Goal: Task Accomplishment & Management: Complete application form

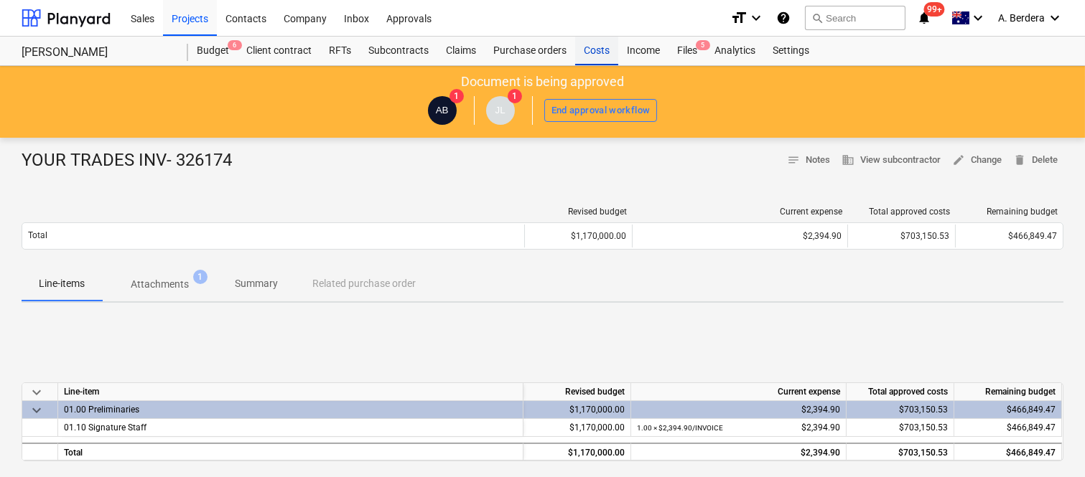
click at [603, 53] on div "Costs" at bounding box center [596, 51] width 43 height 29
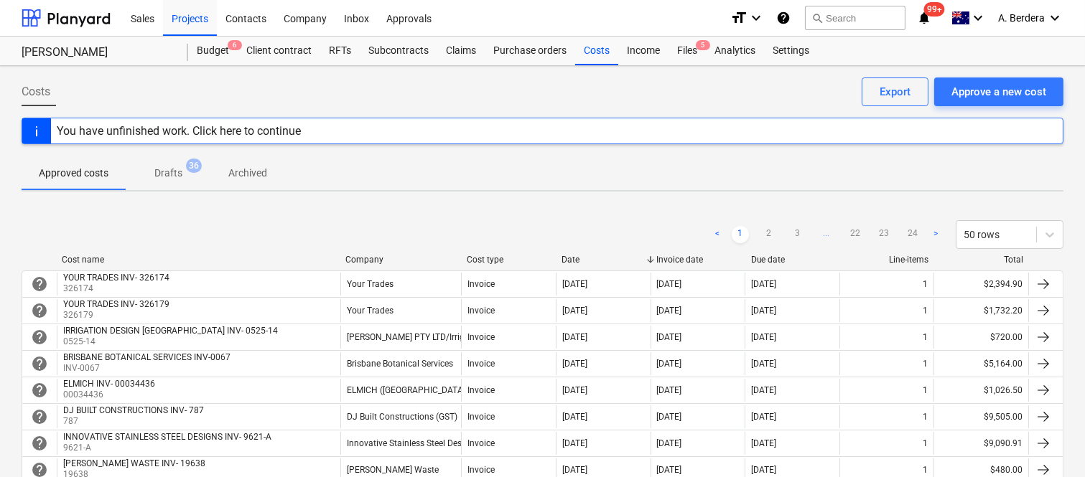
scroll to position [418, 0]
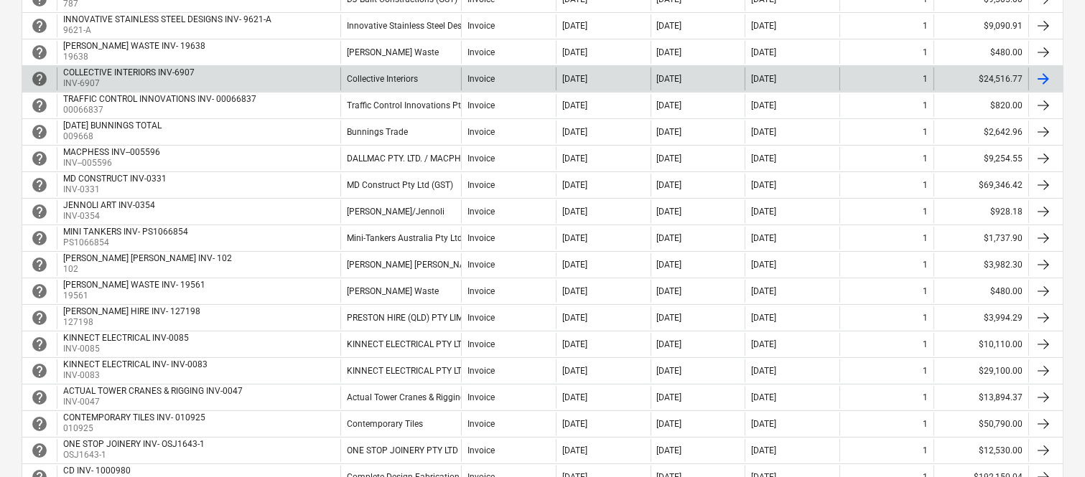
click at [312, 81] on div "COLLECTIVE INTERIORS INV-6907 INV-6907" at bounding box center [199, 78] width 284 height 23
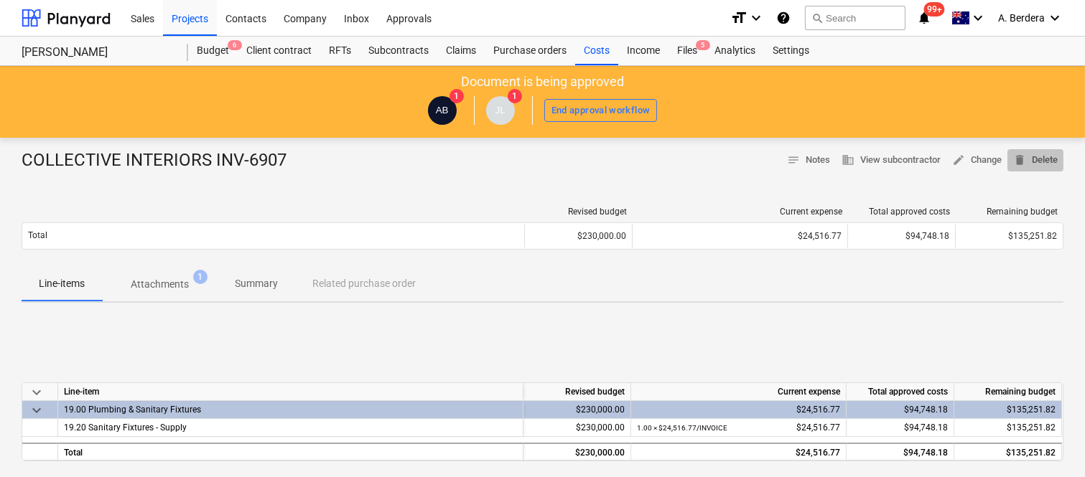
click at [1038, 162] on span "delete Delete" at bounding box center [1035, 160] width 45 height 17
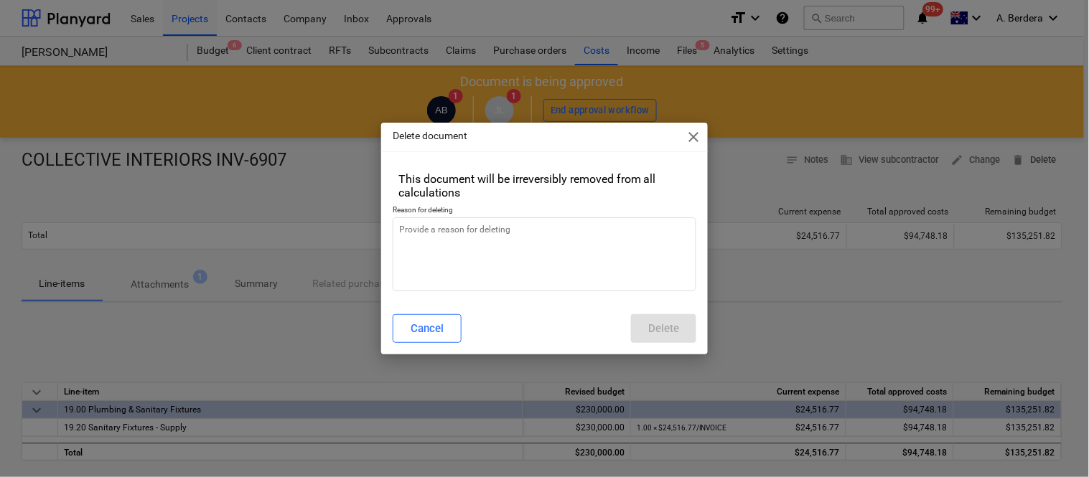
type textarea "x"
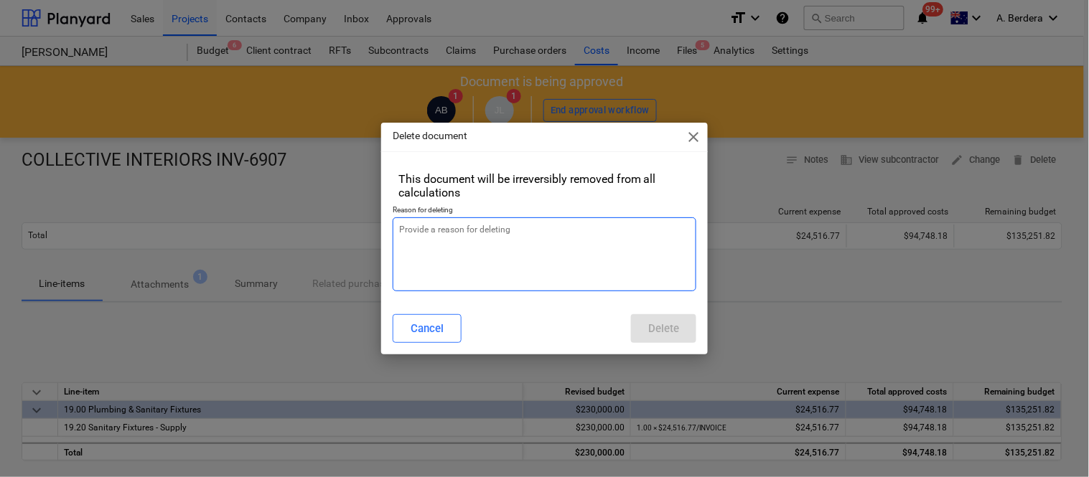
click at [508, 239] on textarea at bounding box center [545, 255] width 304 height 74
type textarea "r"
type textarea "x"
type textarea "re"
type textarea "x"
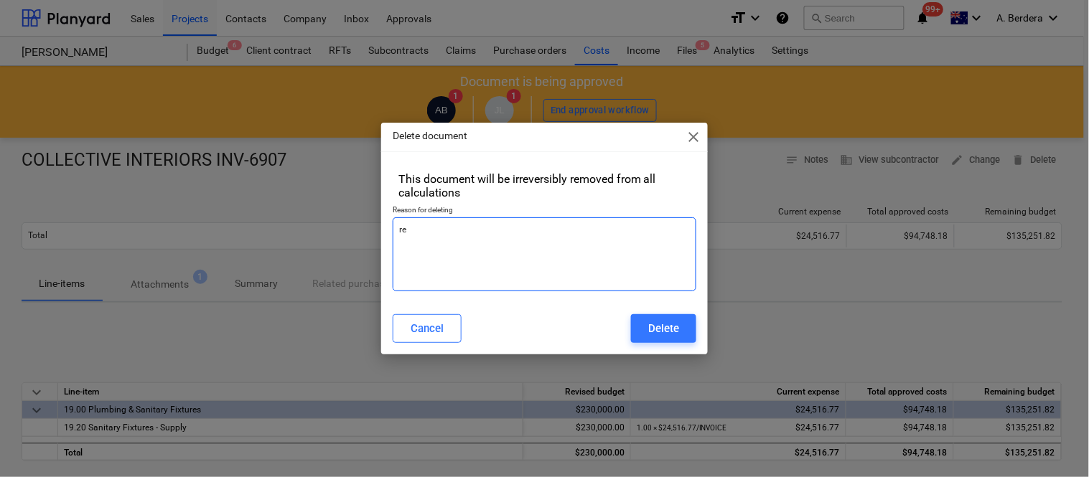
type textarea "rev"
type textarea "x"
type textarea "revi"
type textarea "x"
type textarea "revis"
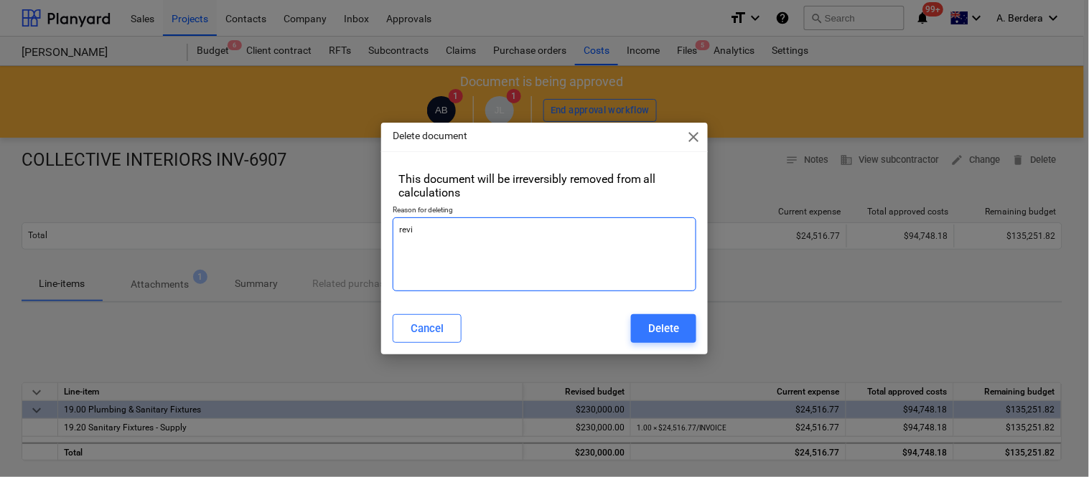
type textarea "x"
type textarea "revise"
type textarea "x"
type textarea "revise"
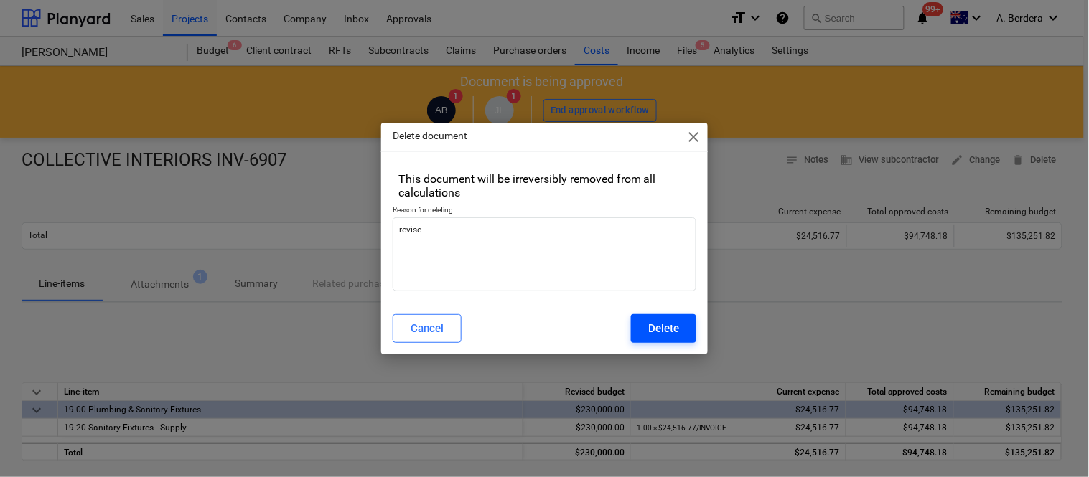
click at [678, 327] on div "Delete" at bounding box center [663, 328] width 31 height 19
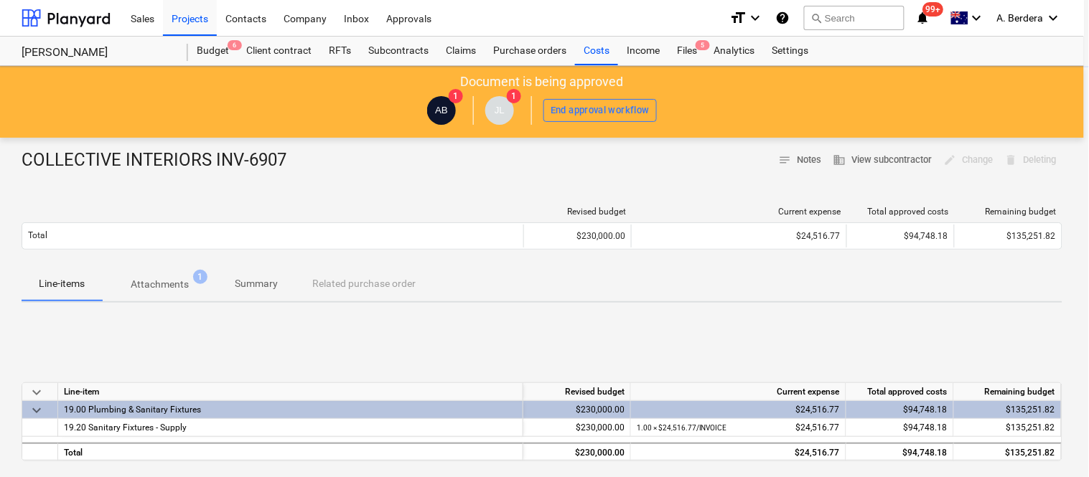
type textarea "x"
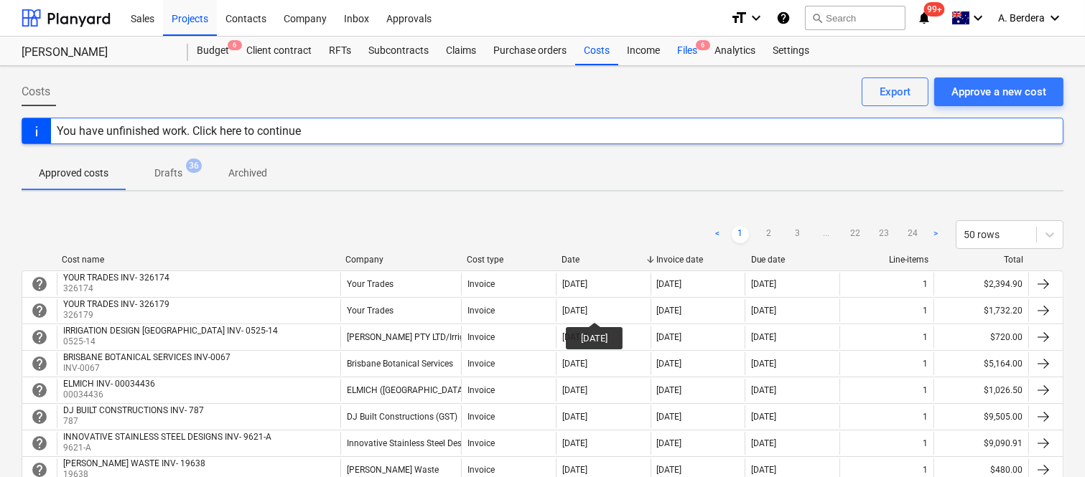
click at [688, 45] on div "Files 6" at bounding box center [686, 51] width 37 height 29
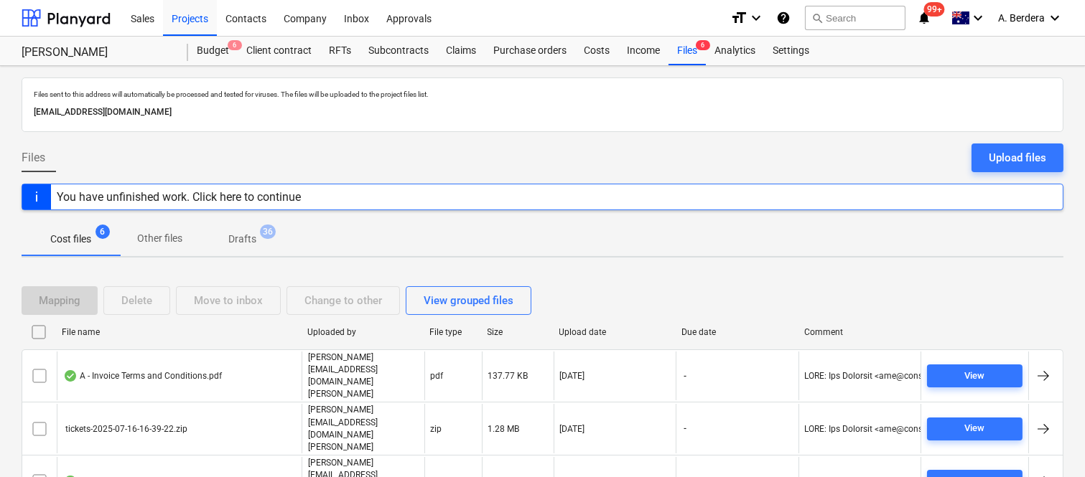
scroll to position [84, 0]
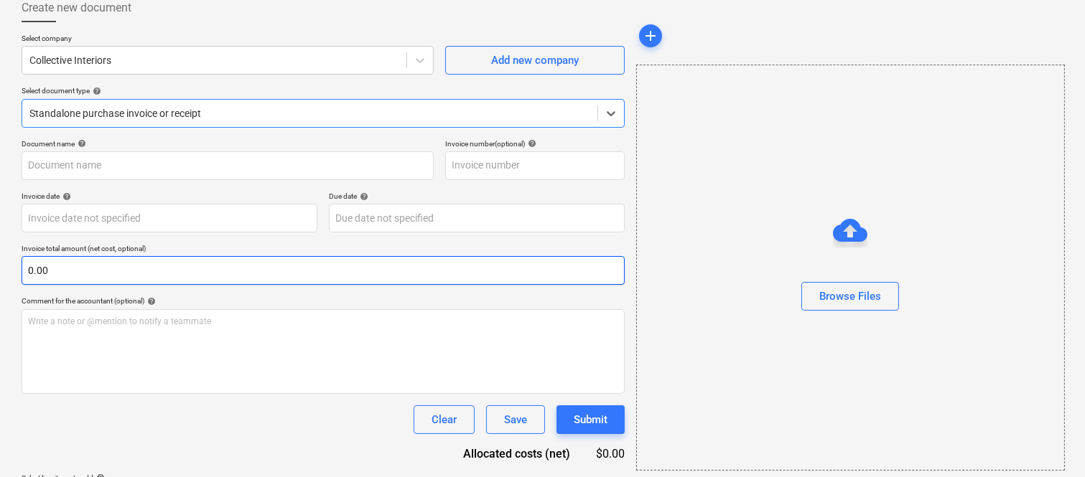
type input "INV-6907"
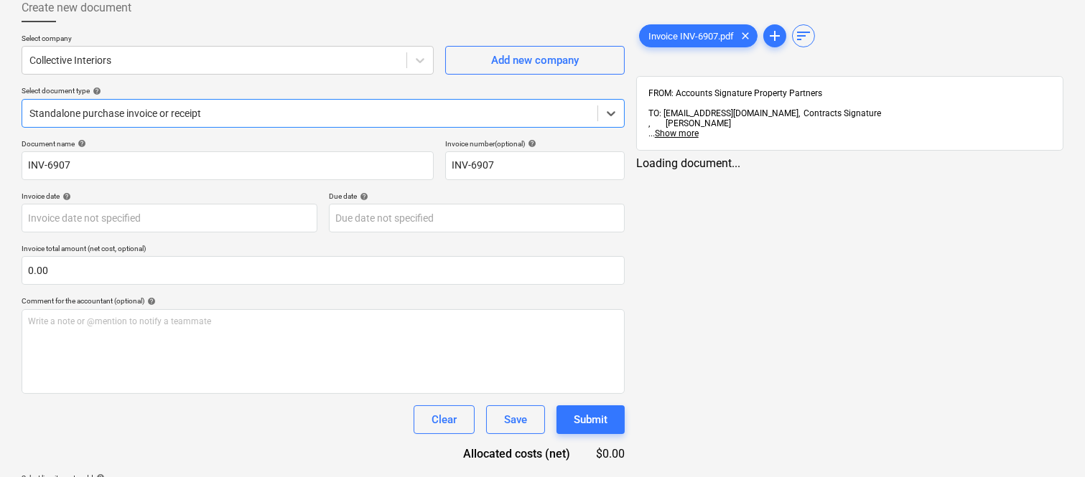
click at [269, 116] on div at bounding box center [309, 113] width 561 height 14
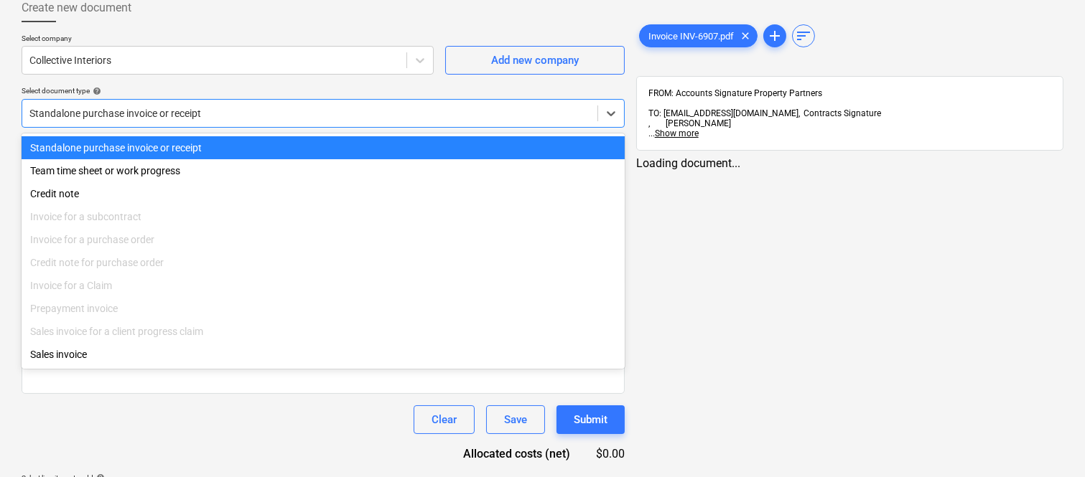
click at [261, 148] on div "Standalone purchase invoice or receipt" at bounding box center [323, 147] width 603 height 23
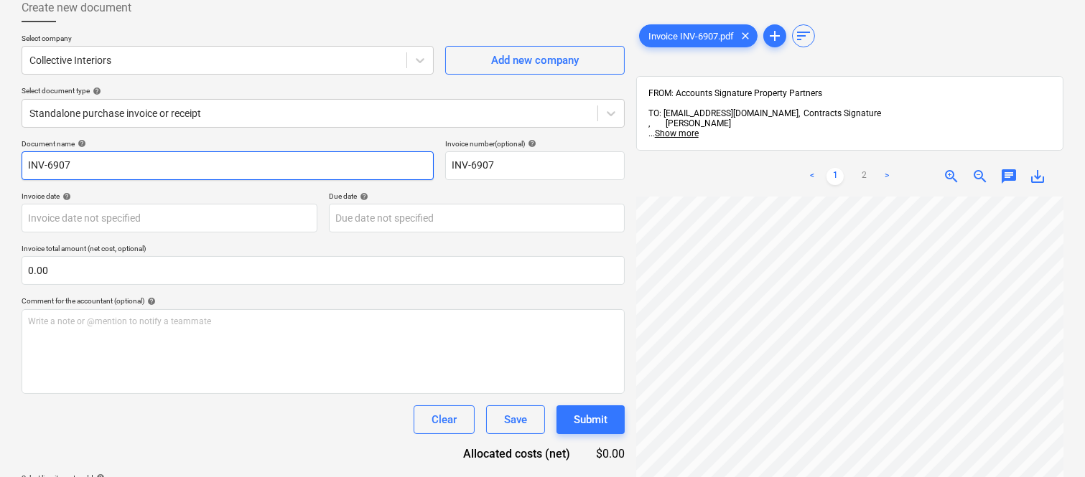
click at [24, 161] on input "INV-6907" at bounding box center [228, 165] width 412 height 29
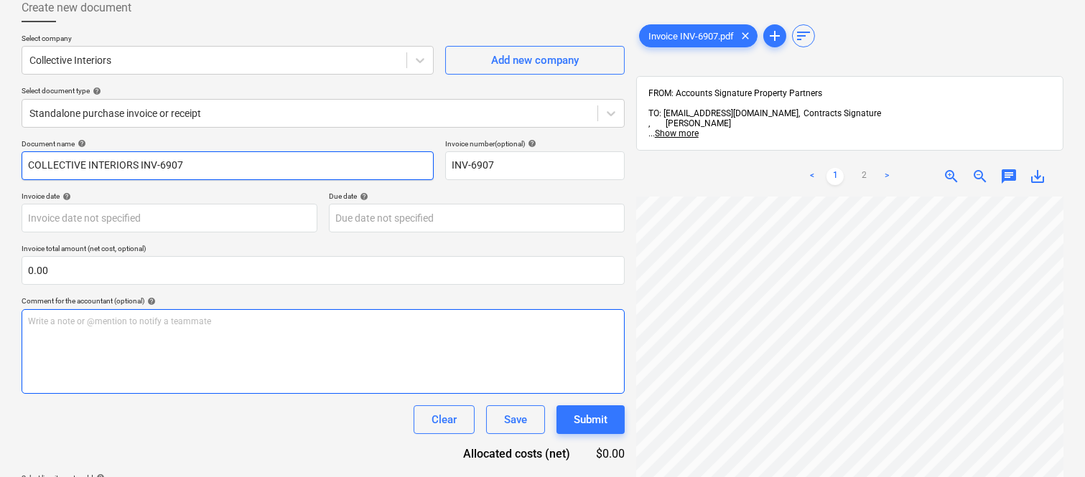
type input "COLLECTIVE INTERIORS INV-6907"
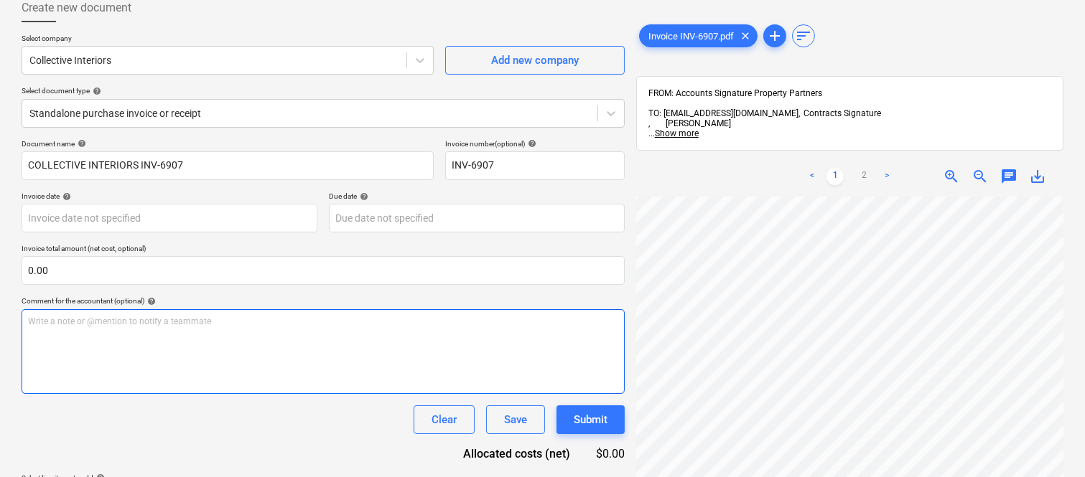
scroll to position [29, 74]
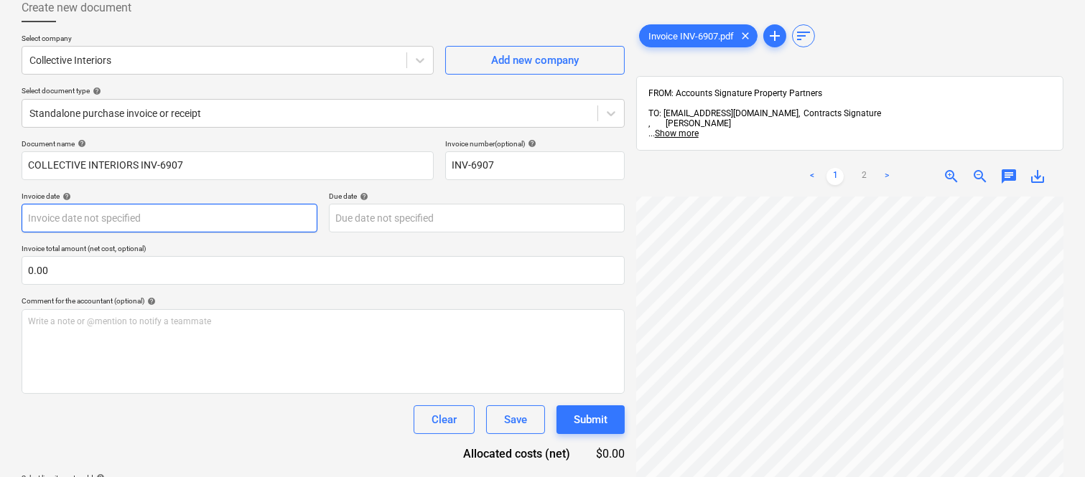
click at [126, 219] on body "Sales Projects Contacts Company Inbox Approvals format_size keyboard_arrow_down…" at bounding box center [542, 154] width 1085 height 477
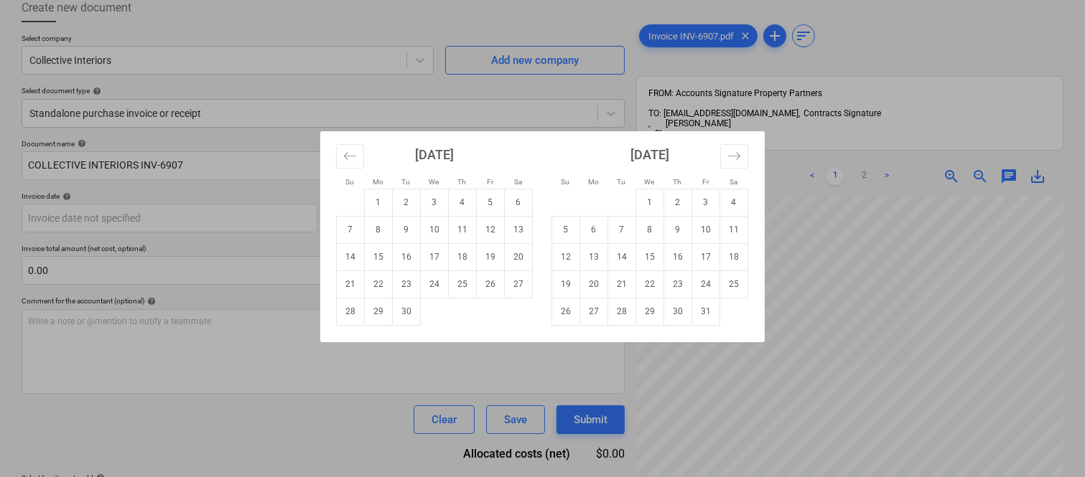
click at [440, 205] on td "3" at bounding box center [435, 202] width 28 height 27
type input "[DATE]"
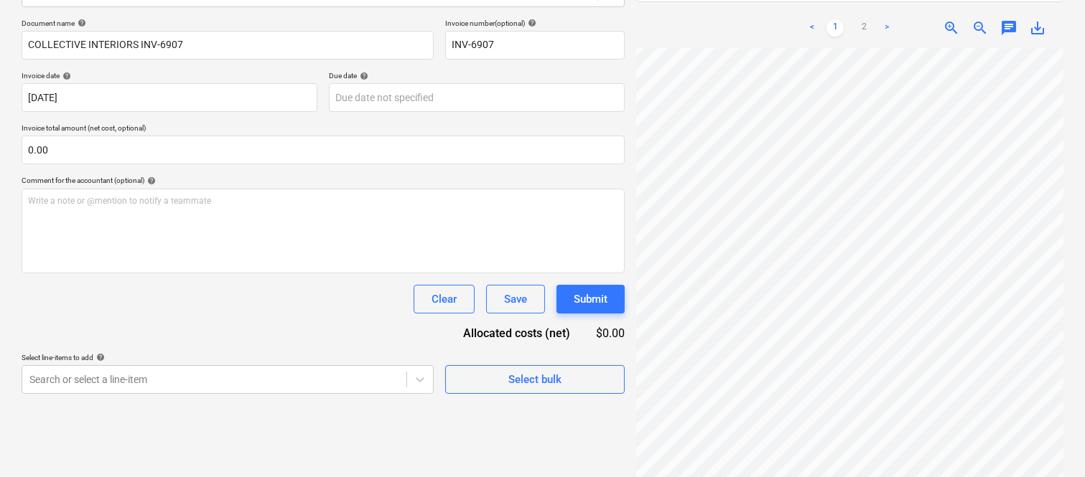
scroll to position [327, 0]
click at [861, 19] on link "2" at bounding box center [863, 27] width 17 height 17
click at [424, 92] on body "Sales Projects Contacts Company Inbox Approvals format_size keyboard_arrow_down…" at bounding box center [542, 33] width 1085 height 477
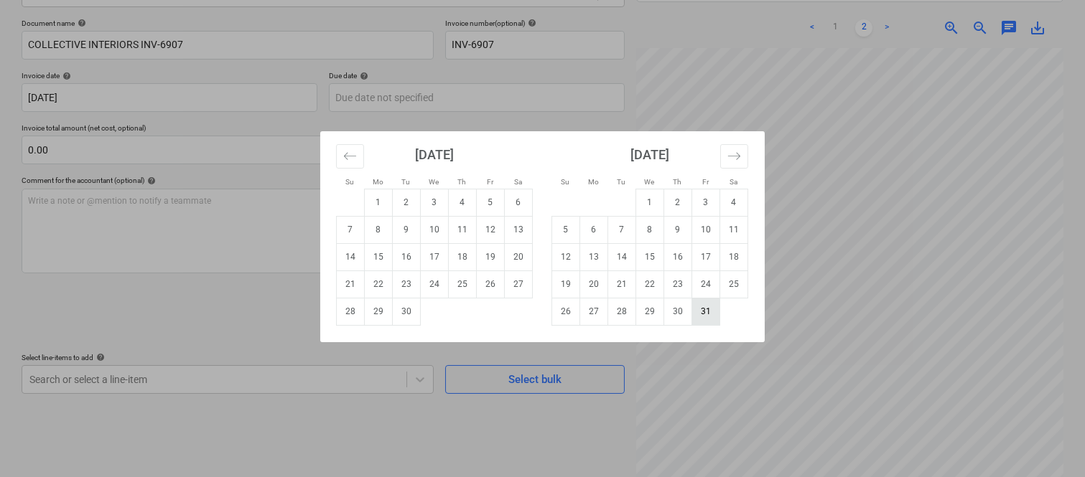
click at [700, 311] on td "31" at bounding box center [706, 311] width 28 height 27
type input "31 Oct 2025"
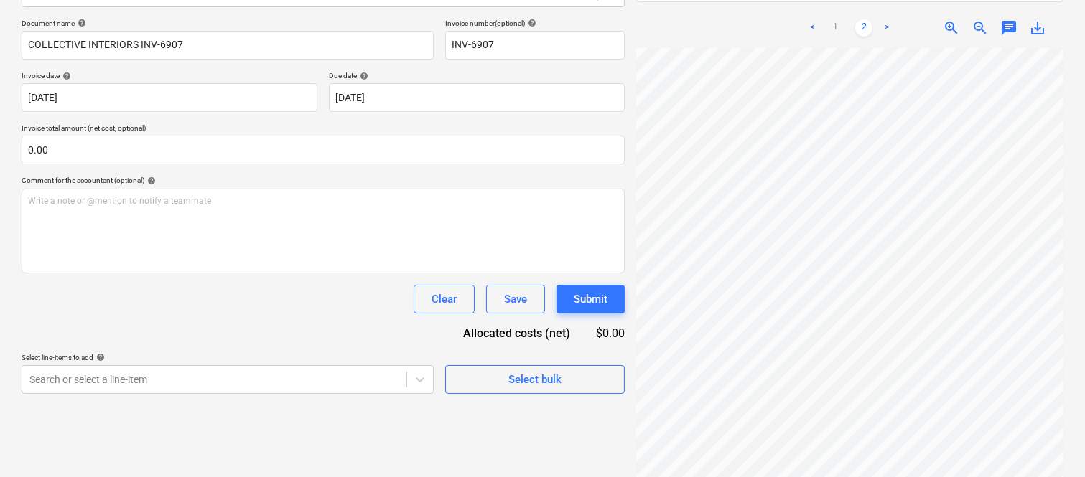
scroll to position [1, 113]
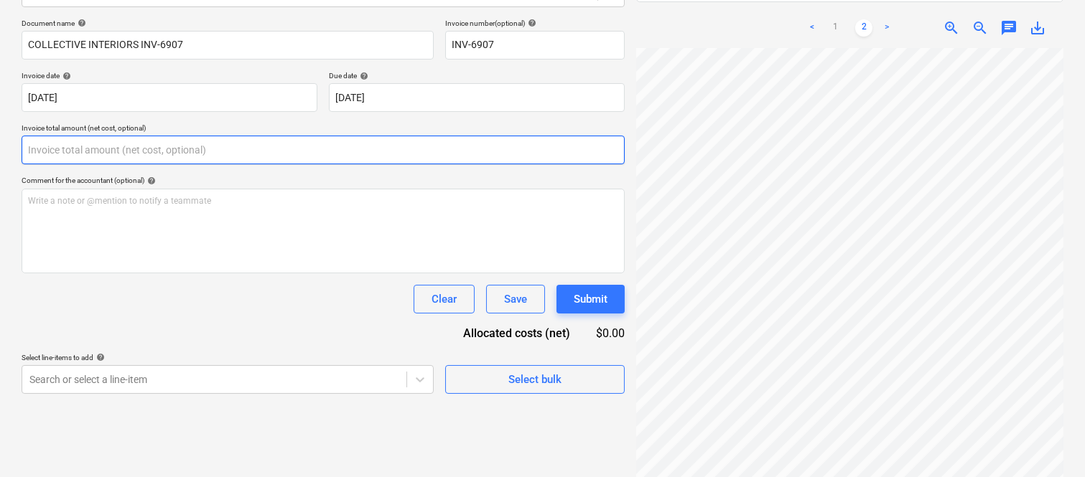
click at [177, 152] on input "text" at bounding box center [323, 150] width 603 height 29
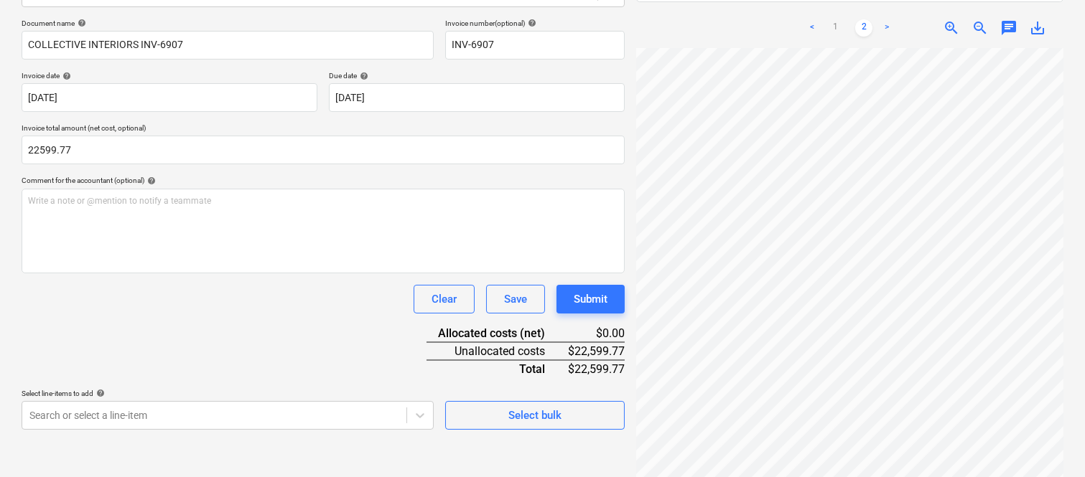
type input "22,599.77"
click at [165, 326] on div "Document name help COLLECTIVE INTERIORS INV-6907 Invoice number (optional) help…" at bounding box center [323, 224] width 603 height 411
click at [138, 273] on body "Sales Projects Contacts Company Inbox Approvals format_size keyboard_arrow_down…" at bounding box center [542, 33] width 1085 height 477
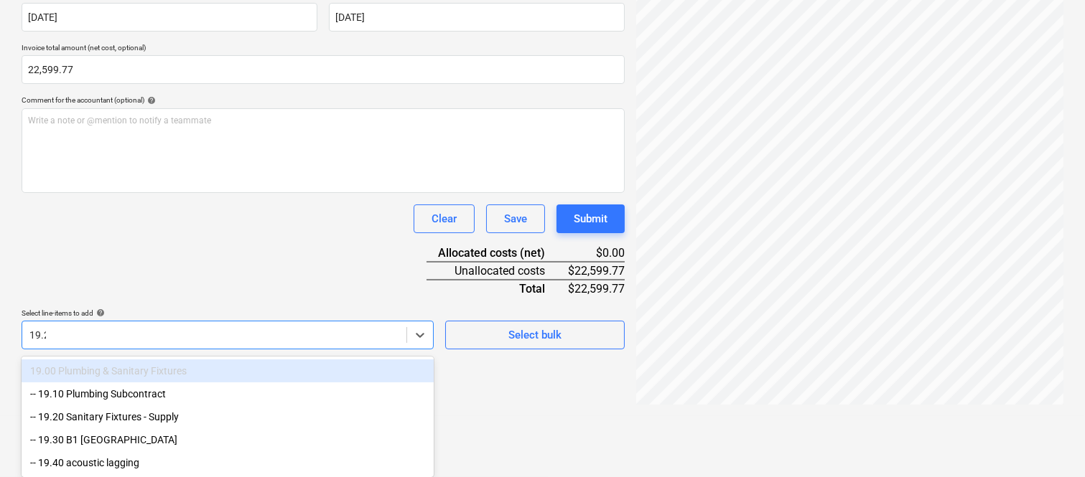
scroll to position [205, 0]
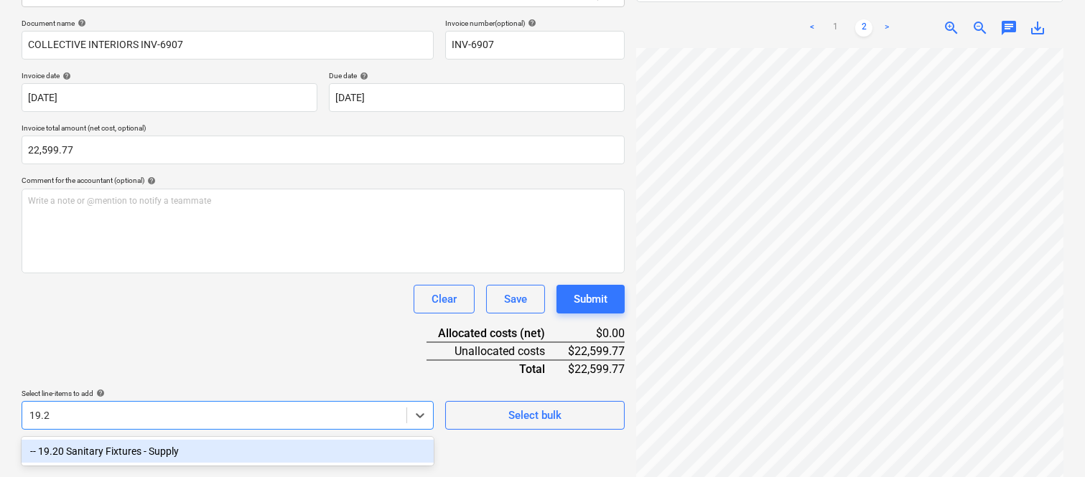
type input "19.20"
click at [141, 457] on div "-- 19.20 Sanitary Fixtures - Supply" at bounding box center [228, 451] width 412 height 23
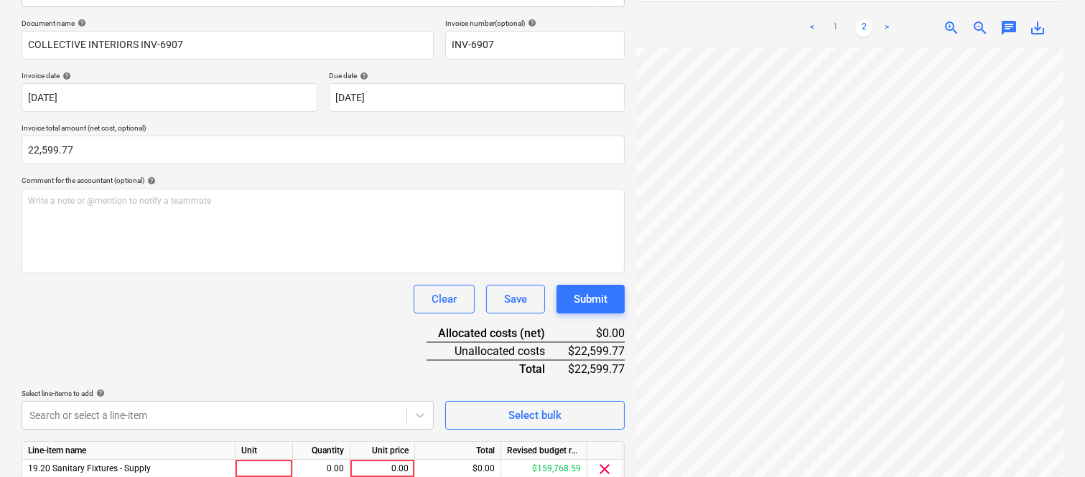
click at [178, 371] on div "Document name help COLLECTIVE INTERIORS INV-6907 Invoice number (optional) help…" at bounding box center [323, 272] width 603 height 506
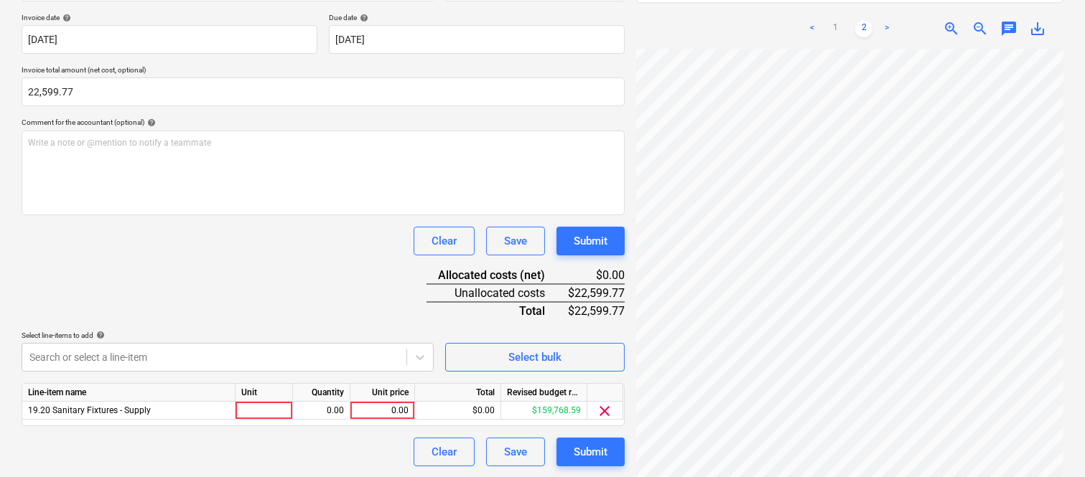
scroll to position [263, 0]
click at [278, 411] on div at bounding box center [263, 410] width 57 height 18
type input "INVOICE"
click at [318, 408] on div "0.00" at bounding box center [321, 410] width 45 height 18
type input "1"
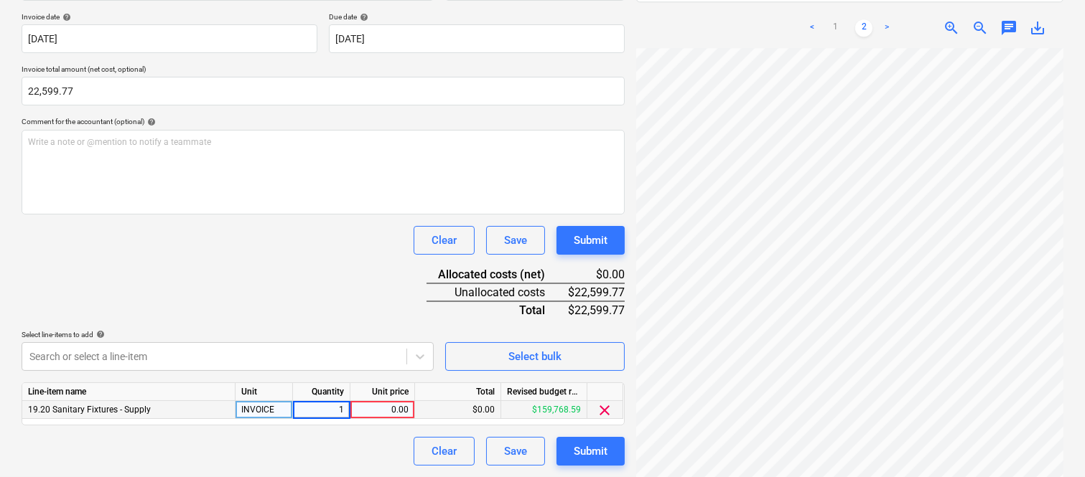
click at [393, 411] on div "0.00" at bounding box center [382, 410] width 52 height 18
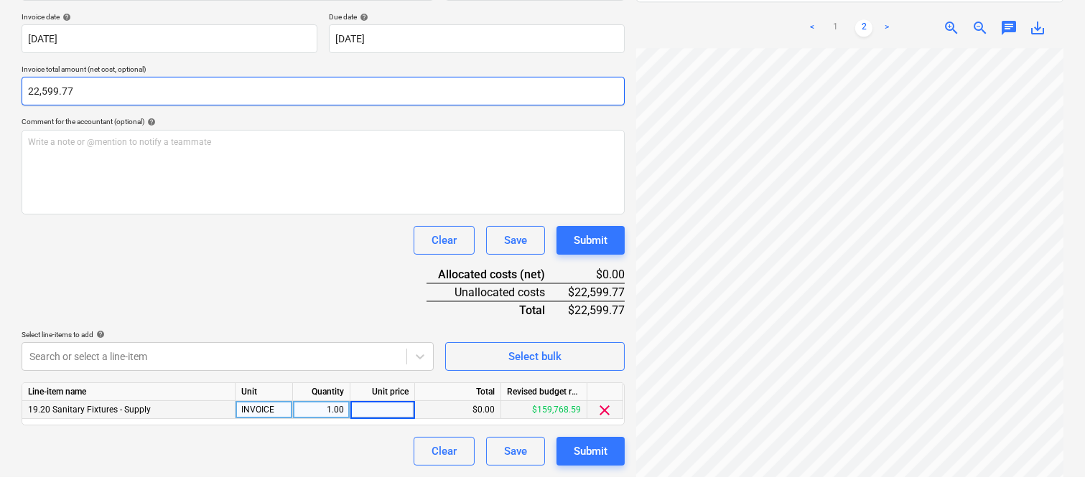
click at [58, 95] on input "22,599.77" at bounding box center [323, 91] width 603 height 29
click at [58, 95] on input "22599.77" at bounding box center [323, 91] width 603 height 29
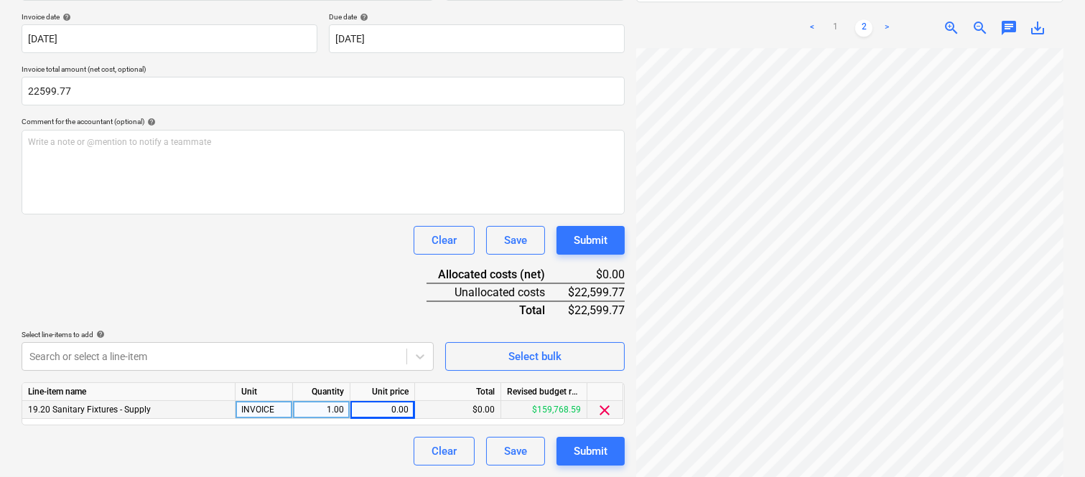
type input "22,599.77"
click at [385, 410] on div "0.00" at bounding box center [382, 410] width 52 height 18
type input "22599.77"
click at [355, 452] on div "Clear Save Submit" at bounding box center [323, 451] width 603 height 29
click at [585, 454] on div "Submit" at bounding box center [591, 451] width 34 height 19
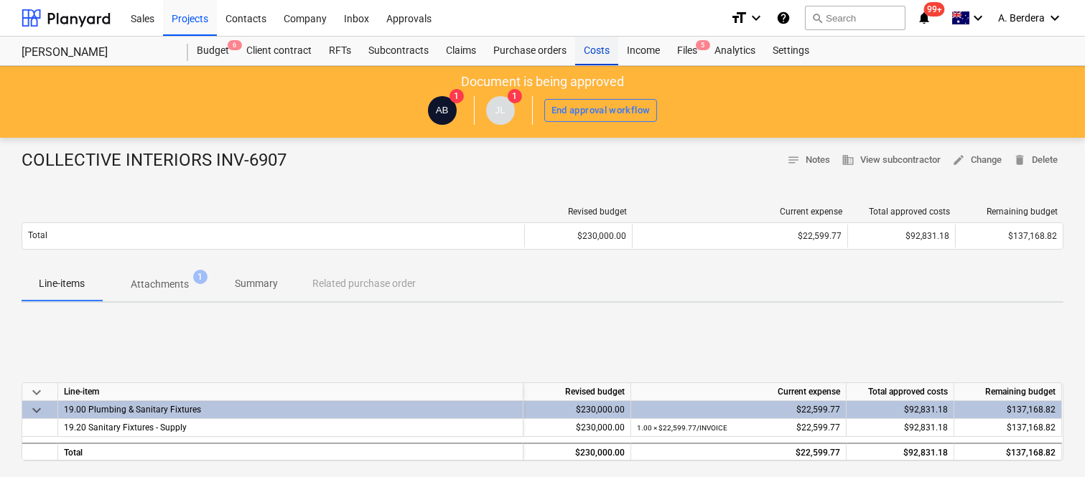
click at [599, 47] on div "Costs" at bounding box center [596, 51] width 43 height 29
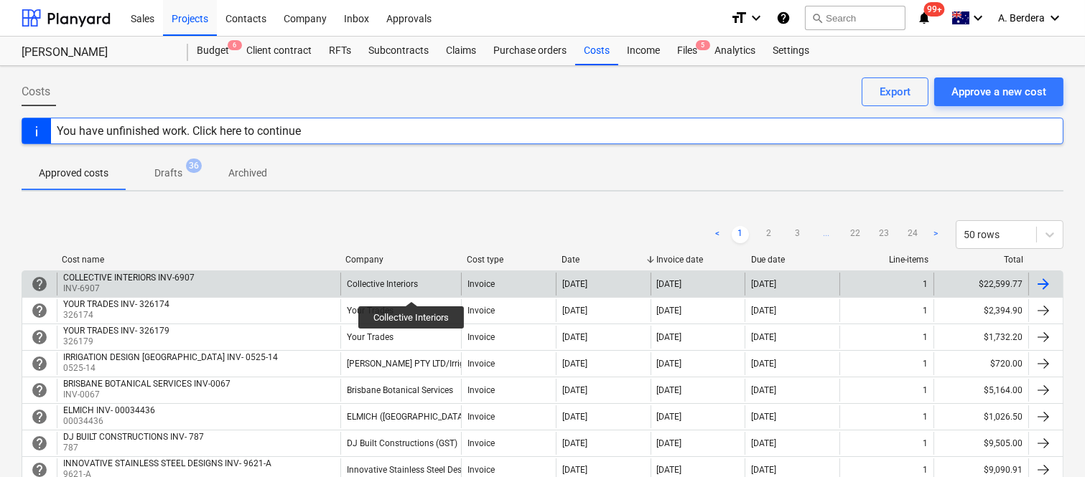
click at [412, 289] on div "Collective Interiors" at bounding box center [382, 284] width 71 height 10
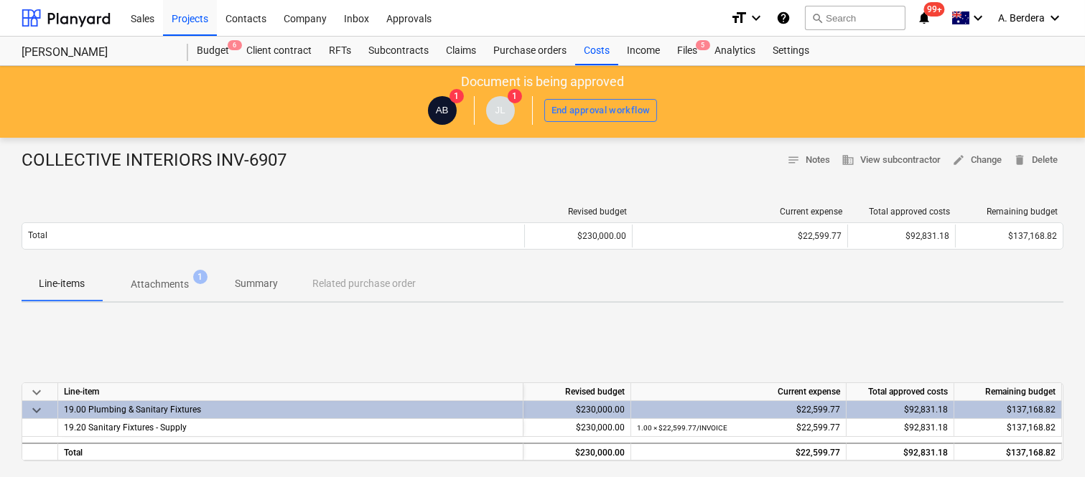
click at [147, 283] on p "Attachments" at bounding box center [160, 284] width 58 height 15
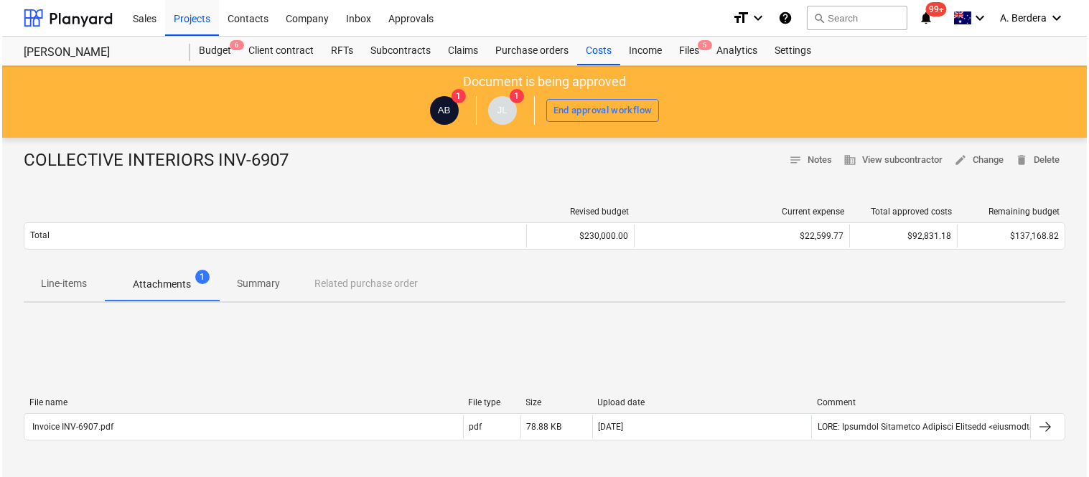
scroll to position [276, 0]
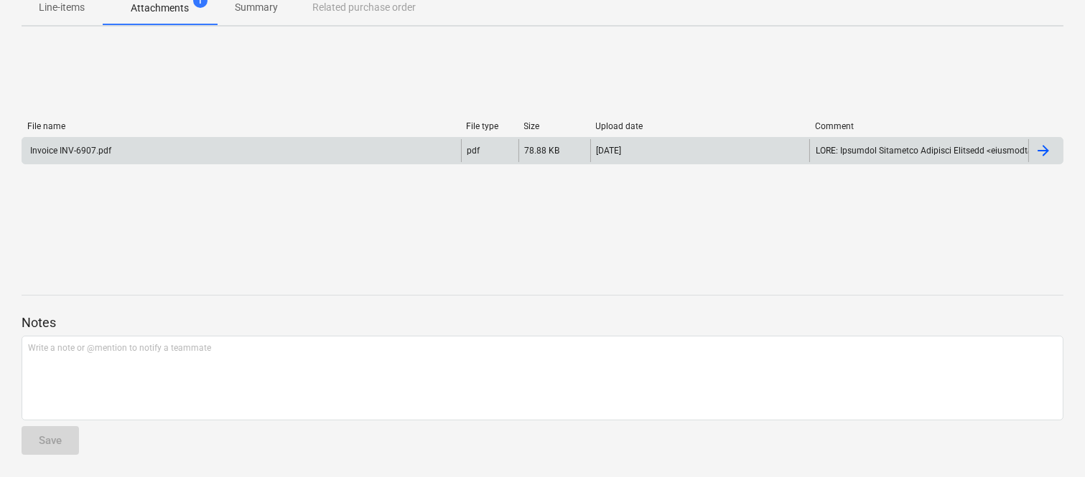
click at [297, 141] on div "Invoice INV-6907.pdf" at bounding box center [241, 150] width 439 height 23
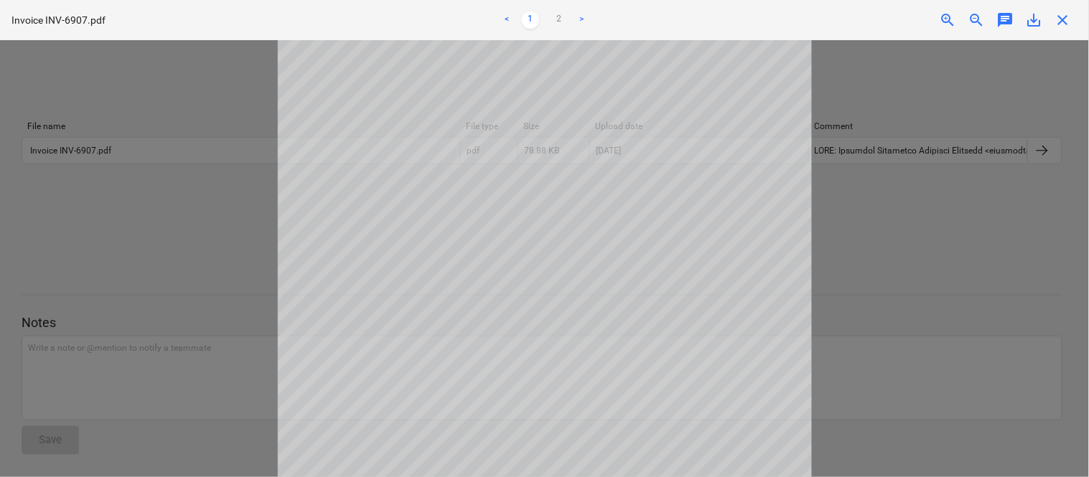
scroll to position [320, 0]
click at [556, 16] on link "2" at bounding box center [559, 19] width 17 height 17
click at [1062, 20] on span "close" at bounding box center [1062, 19] width 17 height 17
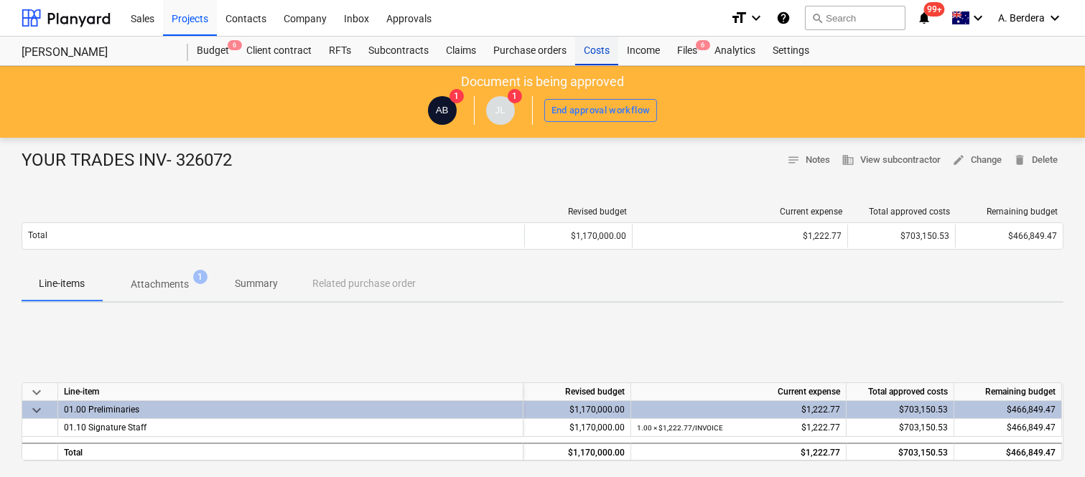
click at [598, 47] on div "Costs" at bounding box center [596, 51] width 43 height 29
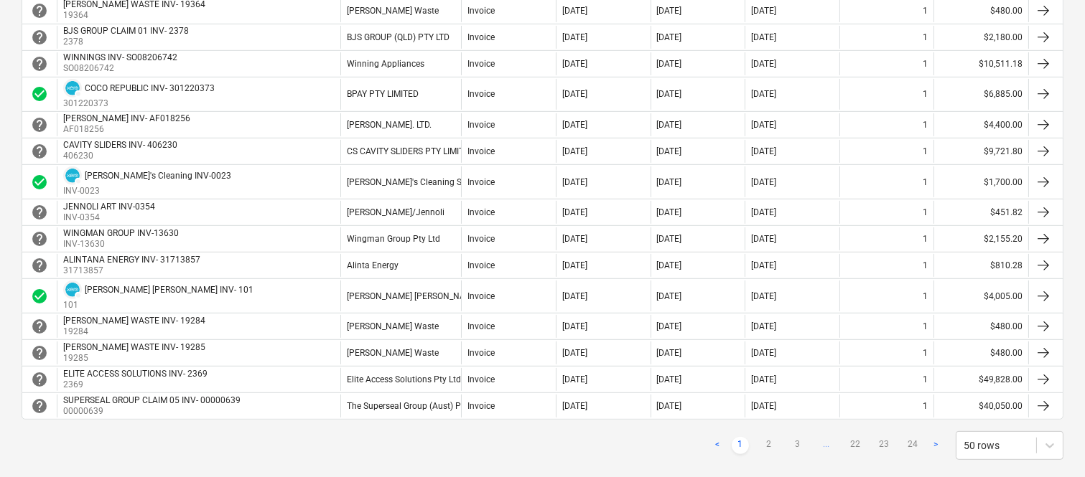
scroll to position [1244, 0]
click at [770, 446] on link "2" at bounding box center [768, 444] width 17 height 17
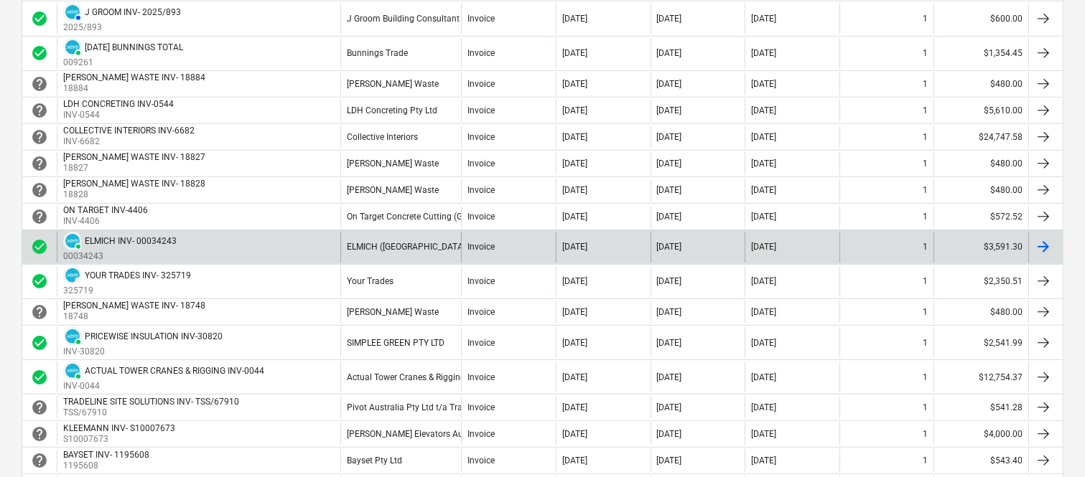
scroll to position [1212, 0]
click at [705, 131] on div "07 Aug 2025" at bounding box center [697, 138] width 95 height 23
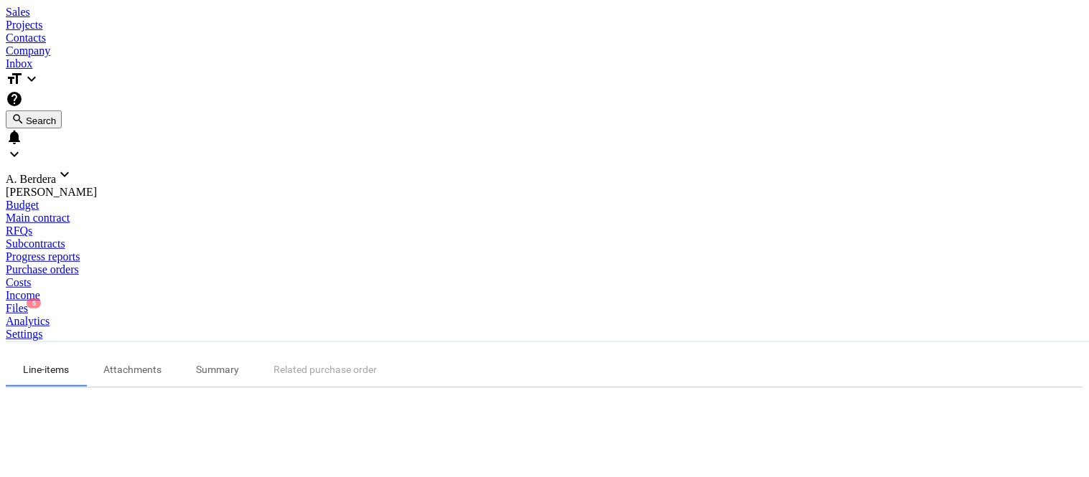
click at [553, 263] on div "Purchase orders" at bounding box center [544, 269] width 1077 height 13
